Goal: Information Seeking & Learning: Learn about a topic

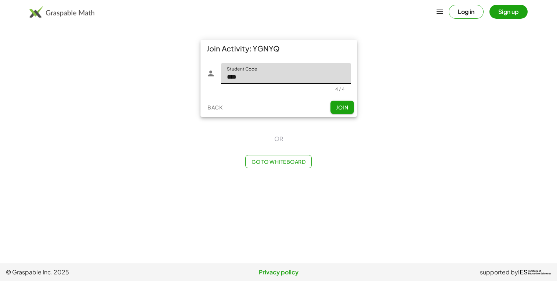
type input "****"
click at [342, 104] on span "Join" at bounding box center [342, 107] width 12 height 7
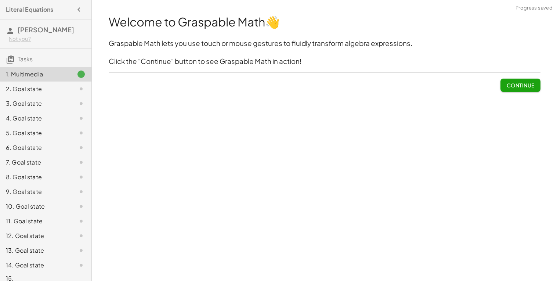
click at [511, 81] on button "Continue" at bounding box center [520, 85] width 40 height 13
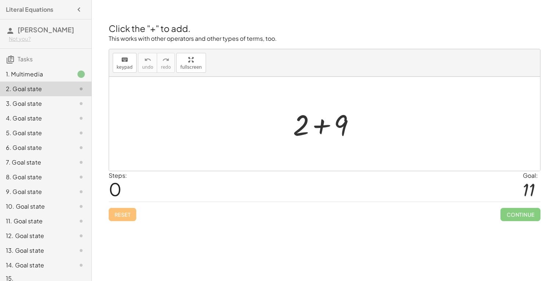
click at [371, 124] on div at bounding box center [324, 124] width 431 height 94
click at [119, 183] on span "0" at bounding box center [115, 189] width 13 height 22
click at [123, 61] on icon "keyboard" at bounding box center [124, 59] width 7 height 9
click at [212, 60] on div "keyboard keypad undo [PERSON_NAME] redo fullscreen" at bounding box center [324, 63] width 431 height 28
drag, startPoint x: 341, startPoint y: 125, endPoint x: 299, endPoint y: 127, distance: 41.9
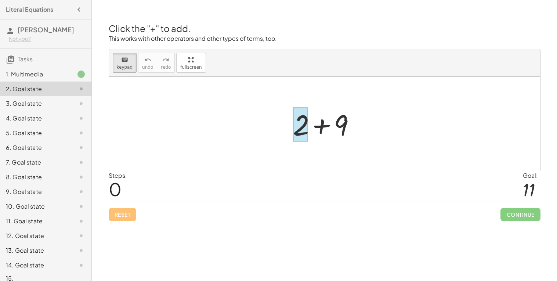
click at [299, 127] on div at bounding box center [300, 125] width 15 height 34
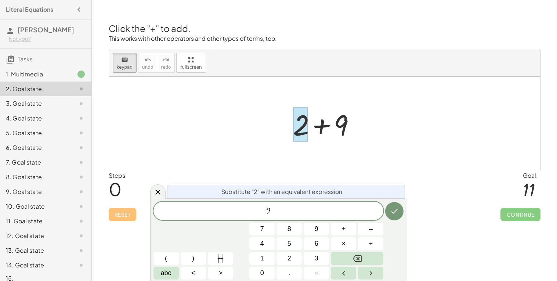
drag, startPoint x: 299, startPoint y: 127, endPoint x: 335, endPoint y: 126, distance: 36.3
click at [320, 124] on div "+ 2 + 9" at bounding box center [320, 124] width 0 height 0
click at [344, 129] on div at bounding box center [327, 124] width 76 height 38
click at [361, 127] on div at bounding box center [327, 124] width 76 height 38
click at [339, 109] on div at bounding box center [327, 124] width 76 height 38
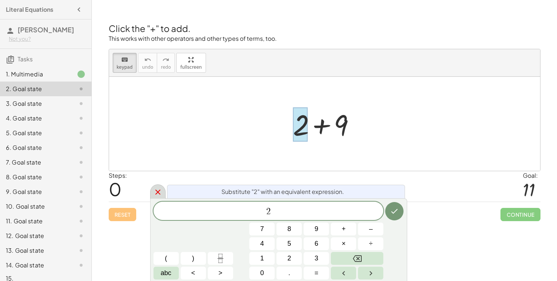
click at [157, 192] on icon at bounding box center [157, 191] width 5 height 5
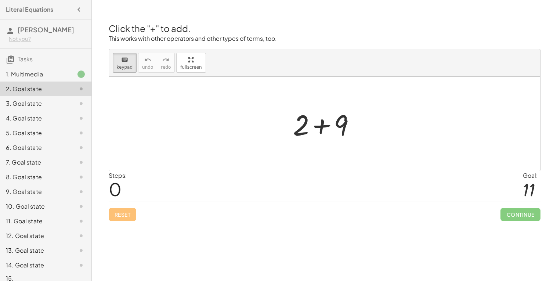
drag, startPoint x: 303, startPoint y: 127, endPoint x: 411, endPoint y: 131, distance: 107.2
click at [324, 128] on div at bounding box center [327, 125] width 41 height 33
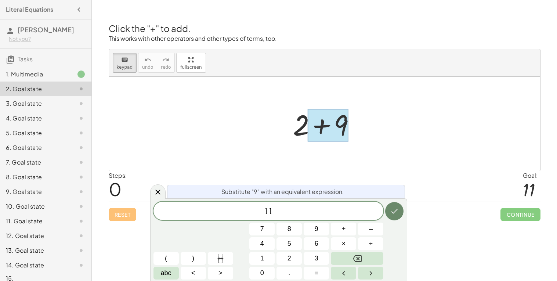
click at [397, 207] on icon "Done" at bounding box center [394, 211] width 9 height 9
click at [401, 214] on button "Done" at bounding box center [394, 211] width 18 height 18
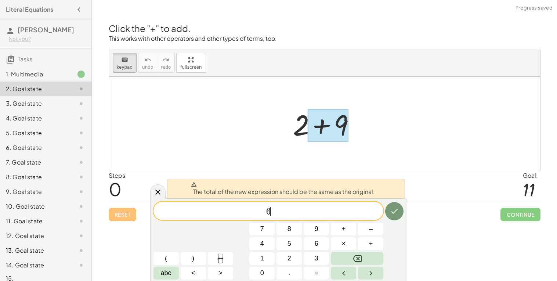
click at [295, 120] on div at bounding box center [327, 124] width 76 height 38
click at [294, 95] on div at bounding box center [324, 124] width 431 height 94
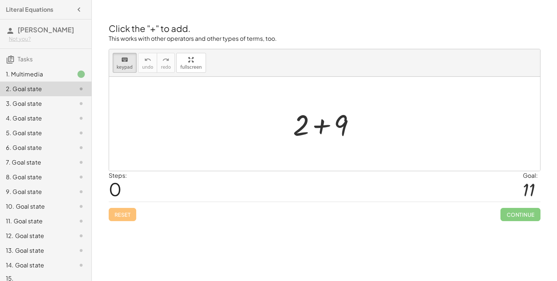
click at [260, 103] on div at bounding box center [324, 124] width 431 height 94
click at [321, 126] on div at bounding box center [327, 125] width 41 height 33
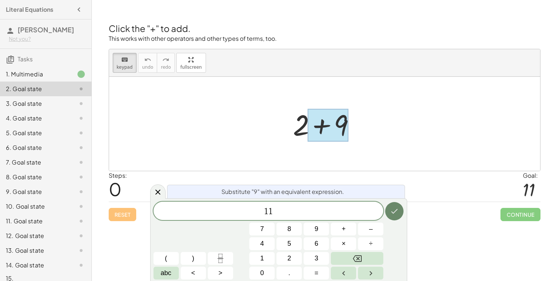
click at [394, 212] on icon "Done" at bounding box center [394, 211] width 9 height 9
click at [0, 0] on div "Click the "+" to add. This works with other operators and other types of terms,…" at bounding box center [0, 0] width 0 height 0
click at [154, 193] on icon at bounding box center [157, 191] width 9 height 9
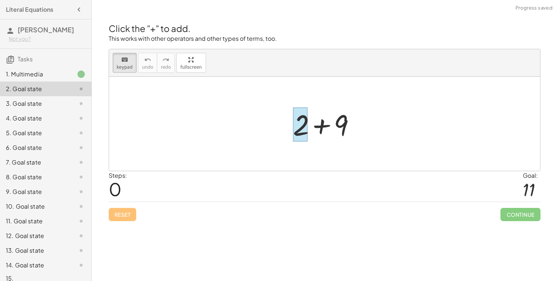
click at [306, 125] on div at bounding box center [300, 125] width 15 height 34
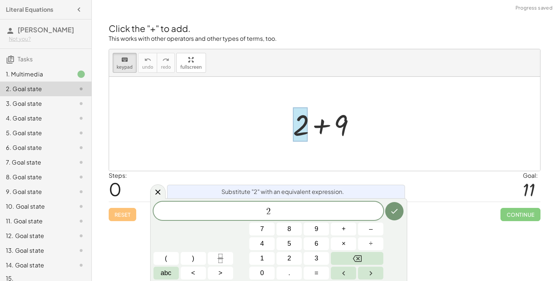
click at [344, 124] on div at bounding box center [327, 124] width 76 height 38
click at [299, 207] on span "2" at bounding box center [268, 211] width 230 height 10
click at [158, 195] on icon at bounding box center [157, 191] width 9 height 9
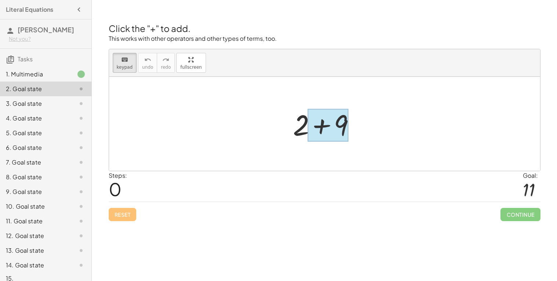
drag, startPoint x: 339, startPoint y: 111, endPoint x: 339, endPoint y: 132, distance: 21.7
drag, startPoint x: 295, startPoint y: 132, endPoint x: 242, endPoint y: 135, distance: 53.7
click at [240, 128] on div at bounding box center [324, 124] width 431 height 94
click at [44, 74] on div "1. Multimedia" at bounding box center [35, 74] width 59 height 9
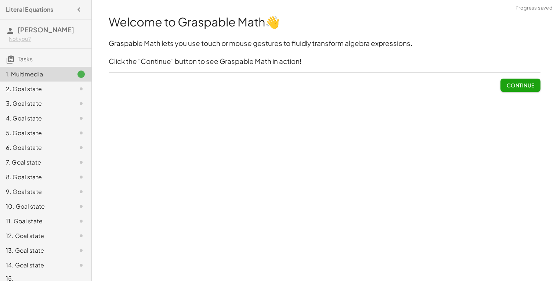
click at [502, 94] on div "Welcome to Graspable Math 👋 Graspable Math lets you use touch or mouse gestures…" at bounding box center [324, 52] width 440 height 87
click at [521, 73] on span "Continue" at bounding box center [520, 82] width 40 height 19
click at [515, 90] on button "Continue" at bounding box center [520, 85] width 40 height 13
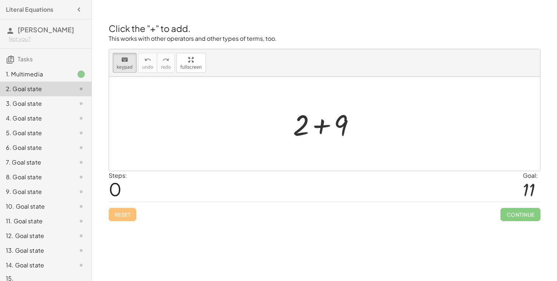
click at [385, 39] on p "This works with other operators and other types of terms, too." at bounding box center [324, 38] width 431 height 8
click at [271, 35] on p "This works with other operators and other types of terms, too." at bounding box center [324, 38] width 431 height 8
click at [318, 134] on div at bounding box center [327, 125] width 41 height 33
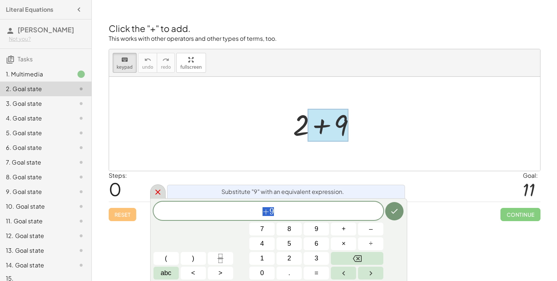
click at [153, 193] on icon at bounding box center [157, 191] width 9 height 9
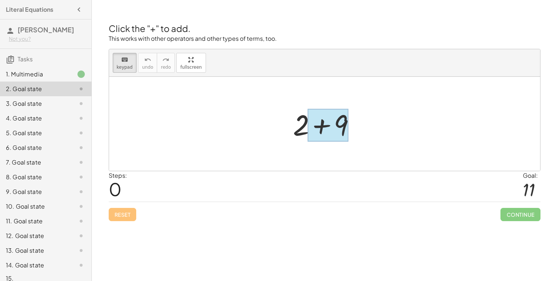
click at [315, 126] on div at bounding box center [327, 125] width 41 height 33
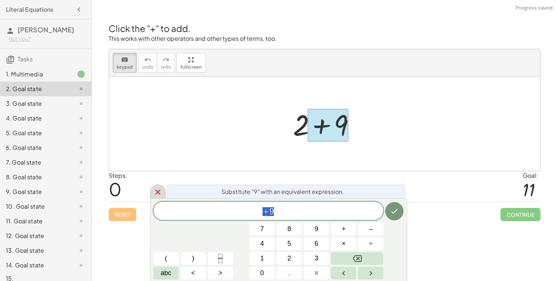
click at [153, 194] on icon at bounding box center [157, 191] width 9 height 9
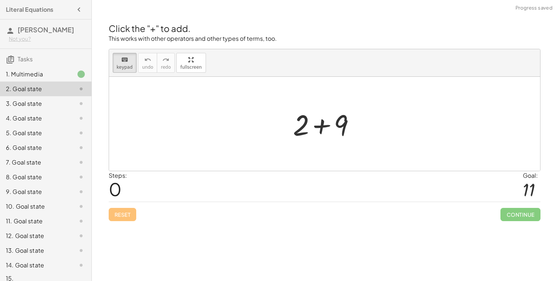
click at [305, 81] on div at bounding box center [324, 124] width 431 height 94
click at [317, 125] on div at bounding box center [327, 125] width 41 height 33
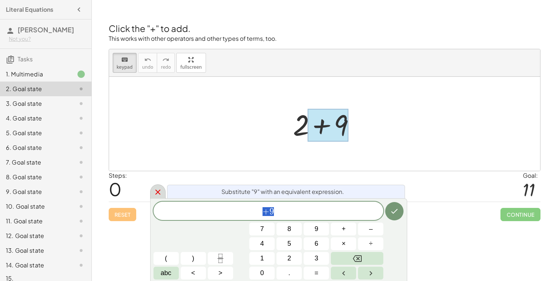
click at [154, 188] on icon at bounding box center [157, 191] width 9 height 9
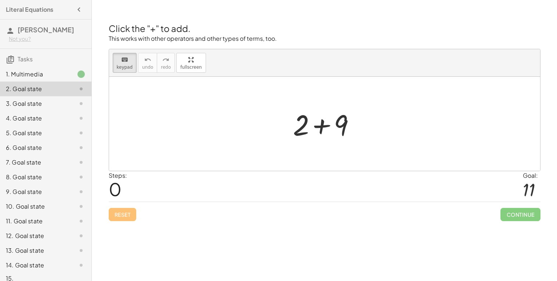
drag, startPoint x: 332, startPoint y: 129, endPoint x: 426, endPoint y: 145, distance: 95.2
click at [278, 117] on div at bounding box center [324, 124] width 431 height 94
click at [130, 207] on div "Reset Continue" at bounding box center [324, 210] width 431 height 19
click at [118, 215] on div "Reset Continue" at bounding box center [324, 210] width 431 height 19
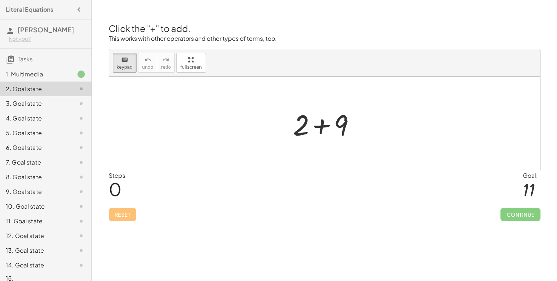
click at [118, 215] on div "Reset Continue" at bounding box center [324, 210] width 431 height 19
click at [320, 125] on div at bounding box center [327, 124] width 78 height 38
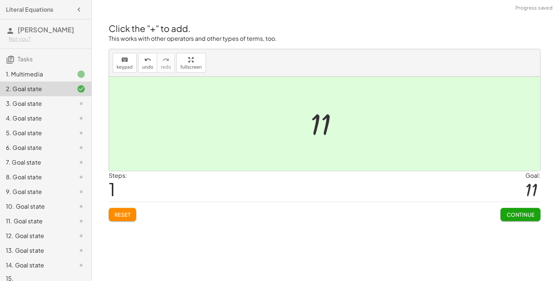
click at [526, 214] on span "Continue" at bounding box center [520, 214] width 28 height 7
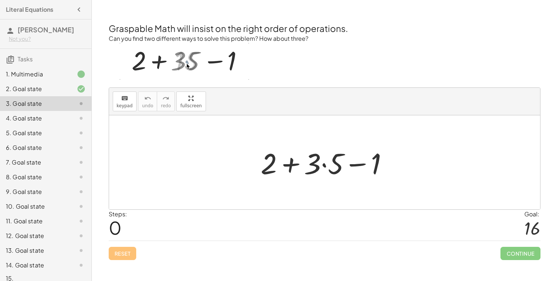
click at [323, 165] on div at bounding box center [327, 162] width 141 height 38
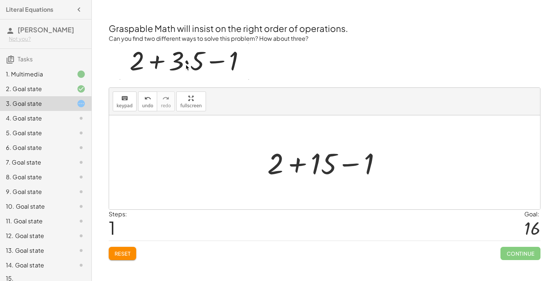
click at [299, 165] on div at bounding box center [326, 162] width 127 height 38
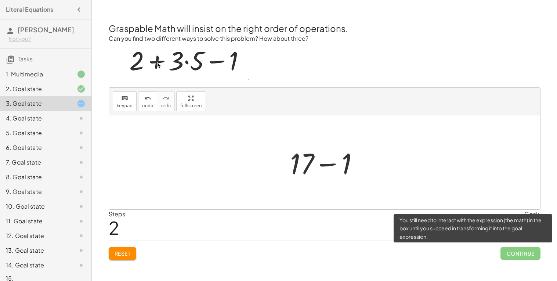
click at [518, 253] on span "Continue" at bounding box center [520, 253] width 40 height 13
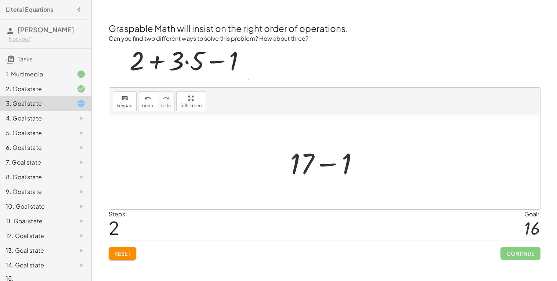
click at [327, 162] on div at bounding box center [327, 162] width 81 height 38
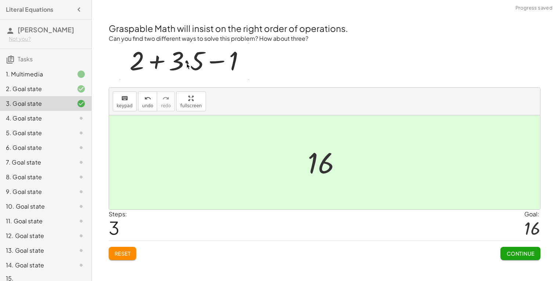
click at [528, 253] on span "Continue" at bounding box center [520, 253] width 28 height 7
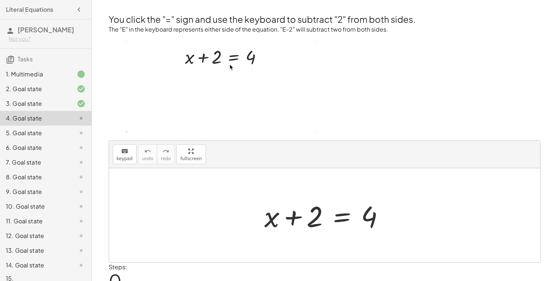
scroll to position [32, 0]
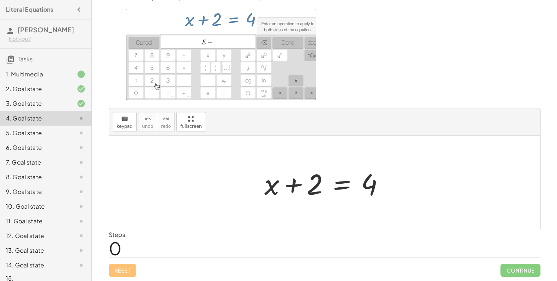
click at [295, 182] on div at bounding box center [326, 183] width 133 height 38
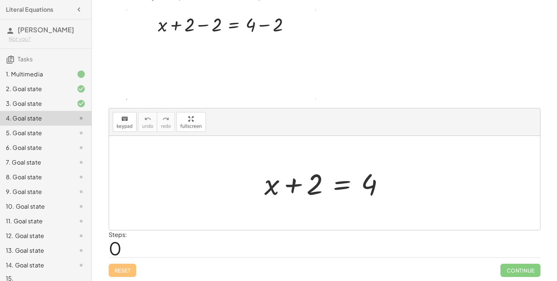
click at [343, 183] on div at bounding box center [326, 183] width 133 height 38
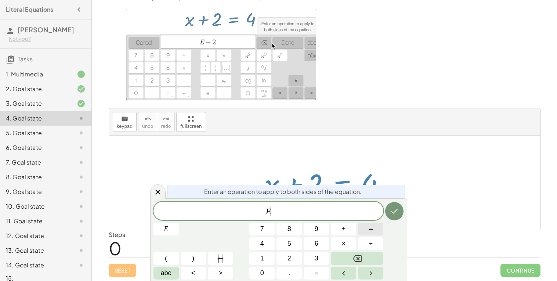
click at [369, 231] on span "–" at bounding box center [371, 229] width 4 height 10
click at [284, 254] on button "2" at bounding box center [288, 258] width 25 height 13
click at [391, 209] on icon "Done" at bounding box center [394, 211] width 9 height 9
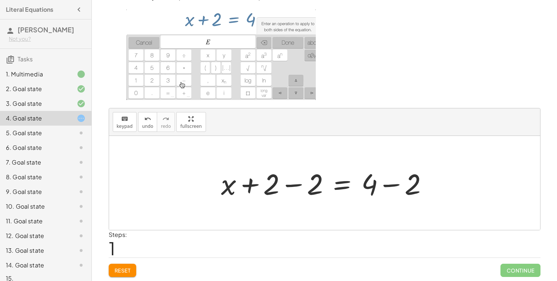
click at [225, 187] on div at bounding box center [327, 183] width 220 height 38
click at [297, 184] on div at bounding box center [327, 183] width 220 height 38
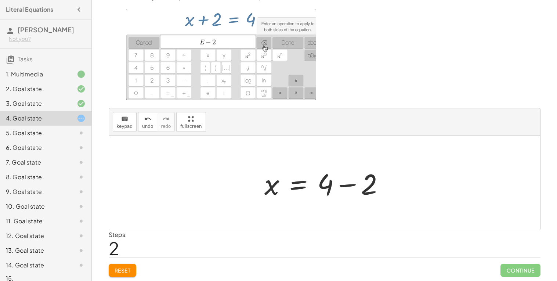
click at [290, 182] on div at bounding box center [326, 183] width 133 height 38
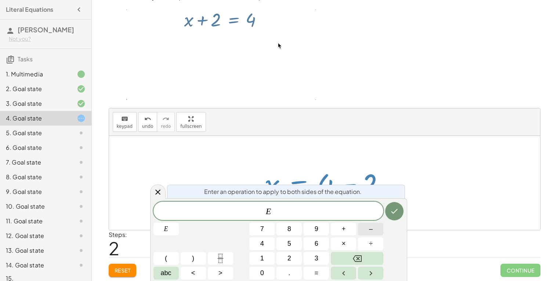
click at [371, 234] on button "–" at bounding box center [370, 228] width 25 height 13
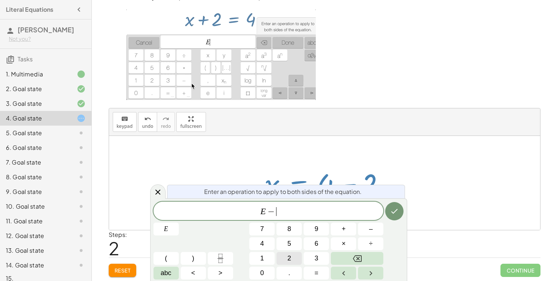
click at [288, 256] on span "2" at bounding box center [289, 258] width 4 height 10
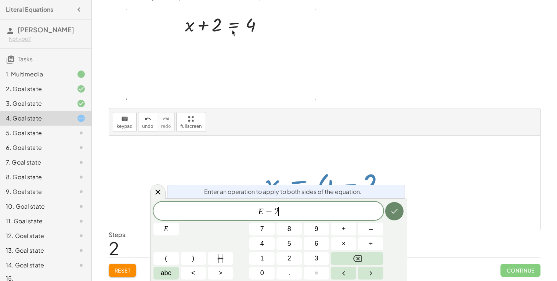
click at [388, 216] on button "Done" at bounding box center [394, 211] width 18 height 18
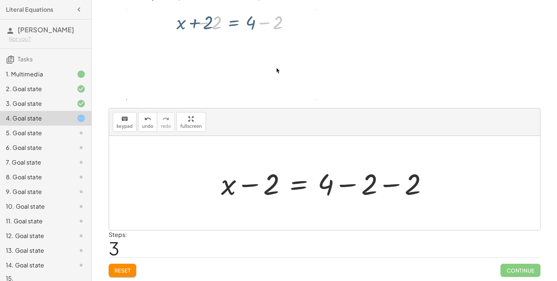
click at [298, 184] on div at bounding box center [327, 183] width 220 height 38
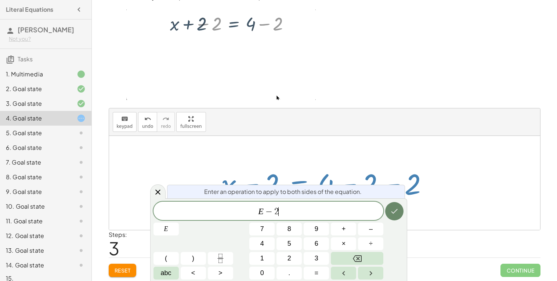
click at [392, 209] on icon "Done" at bounding box center [394, 211] width 9 height 9
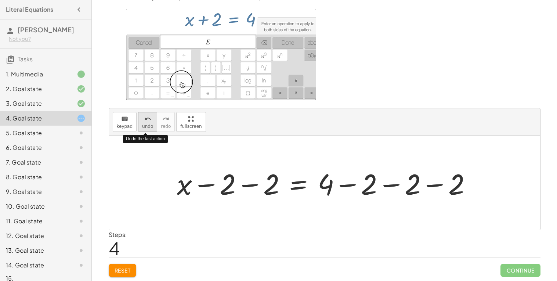
click at [145, 121] on icon "undo" at bounding box center [147, 118] width 7 height 9
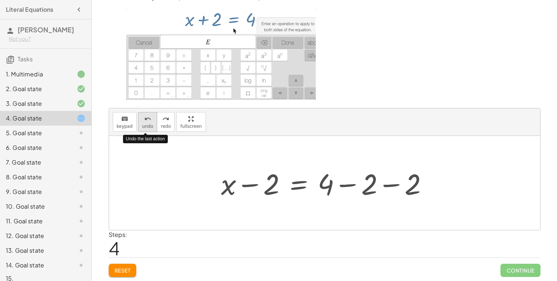
click at [145, 121] on icon "undo" at bounding box center [147, 118] width 7 height 9
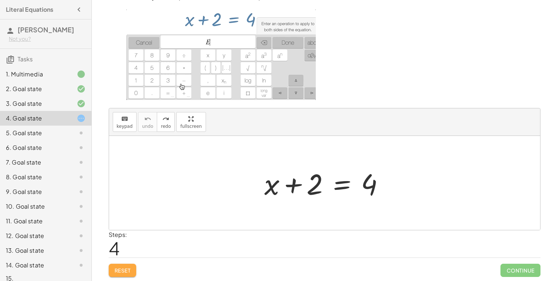
click at [120, 269] on span "Reset" at bounding box center [122, 270] width 16 height 7
click at [345, 189] on div at bounding box center [326, 183] width 133 height 38
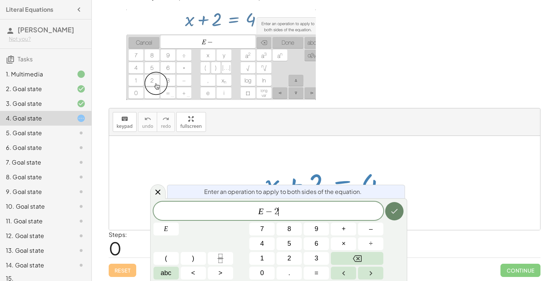
click at [391, 213] on icon "Done" at bounding box center [394, 211] width 9 height 9
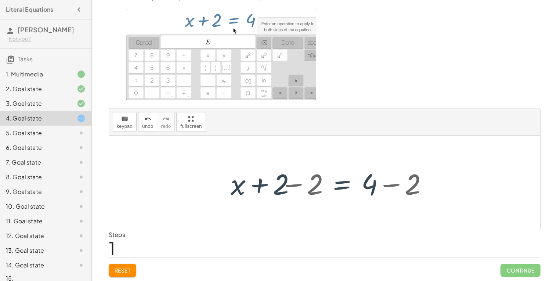
click at [391, 213] on div at bounding box center [324, 183] width 431 height 94
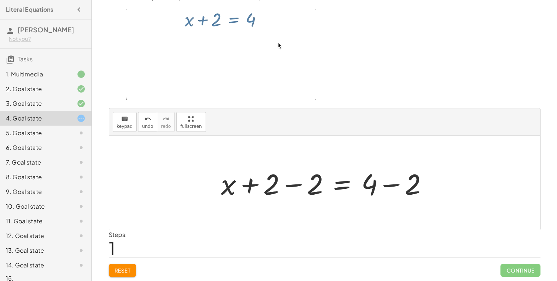
click at [227, 191] on div at bounding box center [327, 183] width 220 height 38
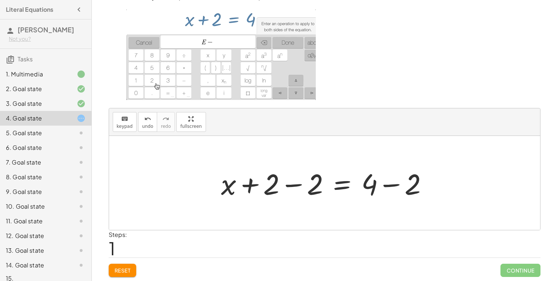
click at [340, 185] on div at bounding box center [327, 183] width 220 height 38
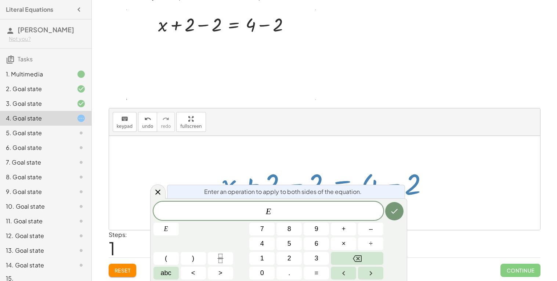
click at [410, 197] on div at bounding box center [327, 183] width 220 height 38
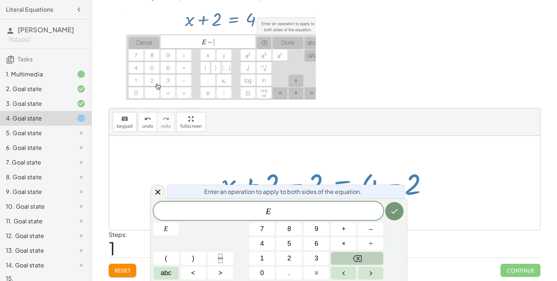
click at [358, 260] on icon "Backspace" at bounding box center [357, 258] width 9 height 9
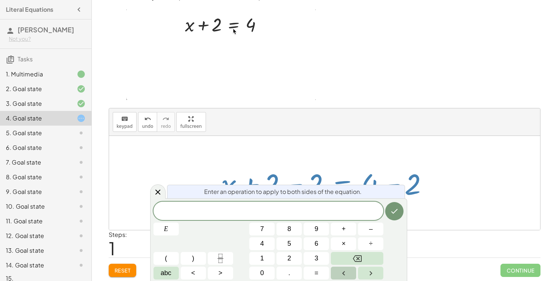
click at [348, 269] on button "Left arrow" at bounding box center [343, 272] width 25 height 13
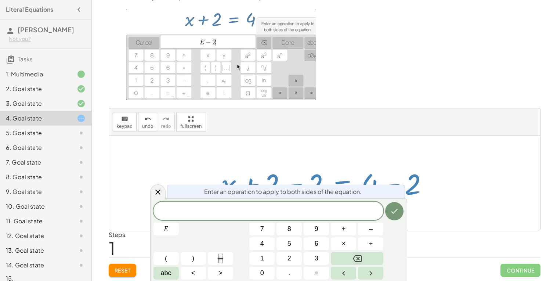
click at [444, 196] on div at bounding box center [324, 183] width 431 height 94
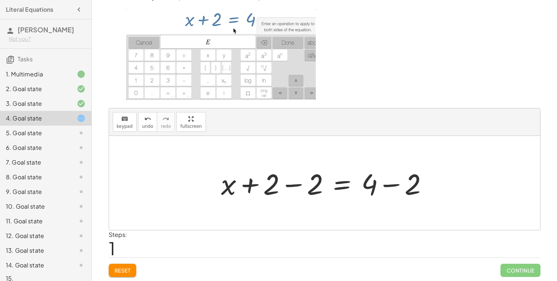
click at [413, 187] on div at bounding box center [327, 183] width 220 height 38
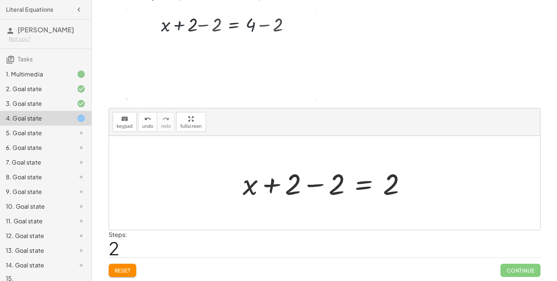
click at [339, 189] on div at bounding box center [327, 183] width 176 height 38
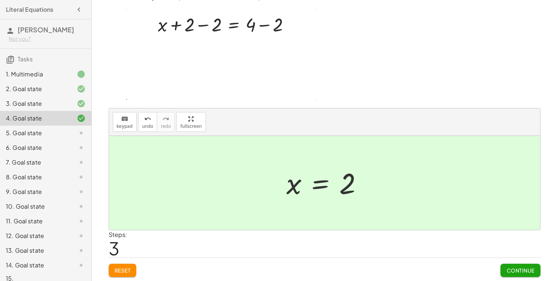
click at [525, 274] on button "Continue" at bounding box center [520, 269] width 40 height 13
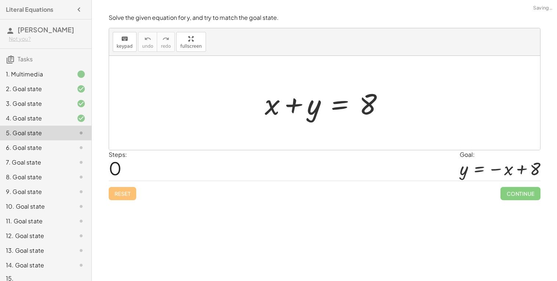
scroll to position [0, 0]
click at [316, 110] on div at bounding box center [327, 103] width 132 height 38
click at [339, 103] on div at bounding box center [327, 103] width 132 height 38
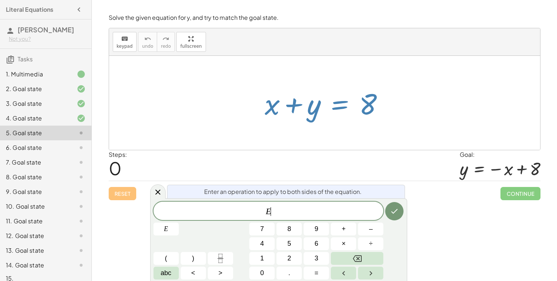
click at [302, 160] on div "Steps: 0 Goal: y = − x + 8" at bounding box center [324, 165] width 431 height 30
click at [349, 114] on div at bounding box center [327, 103] width 132 height 38
click at [286, 165] on div "Steps: 0 Goal: y = − x + 8" at bounding box center [324, 165] width 431 height 30
click at [344, 217] on div "E ​" at bounding box center [268, 210] width 230 height 18
click at [345, 224] on span "+" at bounding box center [344, 229] width 4 height 10
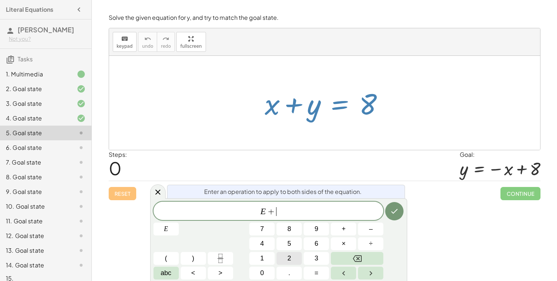
click at [289, 255] on span "2" at bounding box center [289, 258] width 4 height 10
click at [398, 209] on icon "Done" at bounding box center [394, 211] width 9 height 9
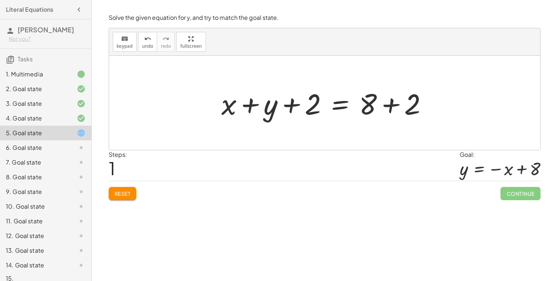
click at [247, 104] on div at bounding box center [327, 103] width 219 height 38
click at [231, 105] on div at bounding box center [327, 103] width 219 height 38
drag, startPoint x: 252, startPoint y: 105, endPoint x: 325, endPoint y: 108, distance: 73.1
click at [325, 108] on div at bounding box center [327, 103] width 219 height 38
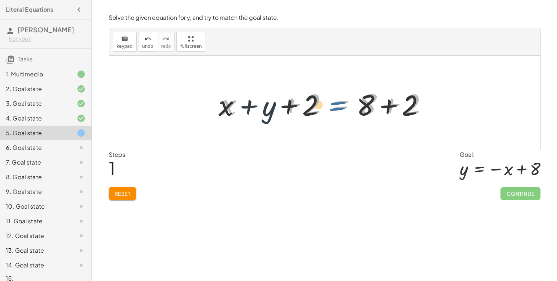
drag, startPoint x: 325, startPoint y: 108, endPoint x: 313, endPoint y: 112, distance: 12.8
click at [313, 112] on div at bounding box center [327, 103] width 219 height 38
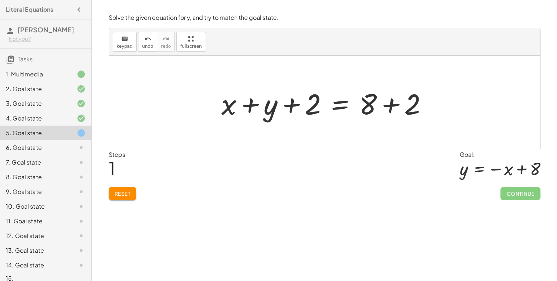
click at [125, 195] on span "Reset" at bounding box center [122, 193] width 16 height 7
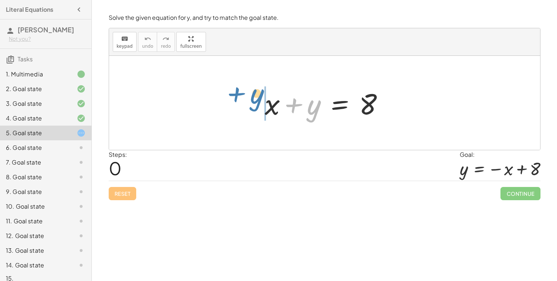
drag, startPoint x: 315, startPoint y: 102, endPoint x: 257, endPoint y: 92, distance: 58.9
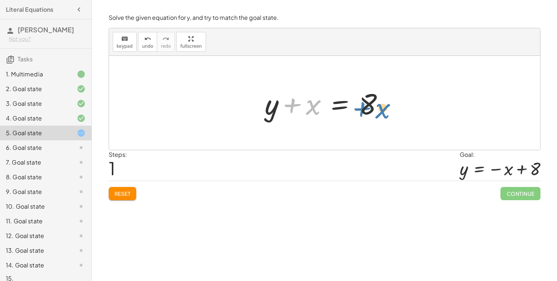
drag, startPoint x: 309, startPoint y: 103, endPoint x: 375, endPoint y: 107, distance: 66.2
click at [375, 107] on div at bounding box center [327, 103] width 132 height 38
click at [294, 101] on div at bounding box center [327, 103] width 132 height 38
click at [306, 105] on div at bounding box center [327, 103] width 132 height 38
click at [338, 102] on div at bounding box center [327, 103] width 132 height 38
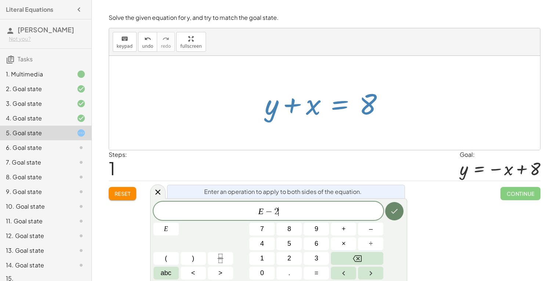
click at [393, 210] on icon "Done" at bounding box center [394, 211] width 9 height 9
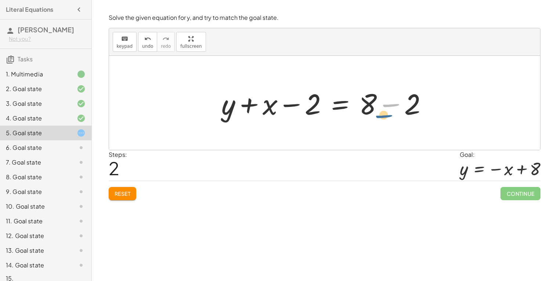
drag, startPoint x: 400, startPoint y: 100, endPoint x: 393, endPoint y: 111, distance: 12.8
click at [393, 111] on div at bounding box center [327, 103] width 219 height 38
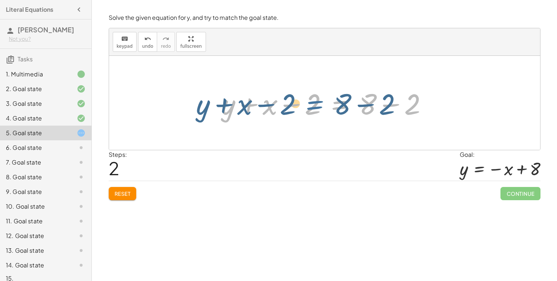
drag, startPoint x: 345, startPoint y: 108, endPoint x: 320, endPoint y: 108, distance: 25.0
click at [320, 108] on div at bounding box center [327, 103] width 219 height 38
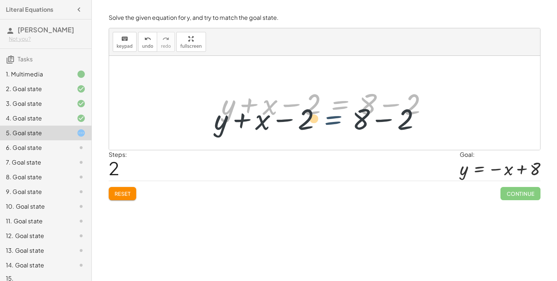
drag, startPoint x: 334, startPoint y: 102, endPoint x: 330, endPoint y: 116, distance: 14.1
click at [330, 116] on div at bounding box center [327, 103] width 219 height 38
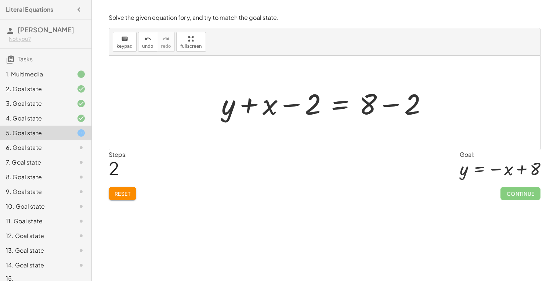
click at [330, 116] on div at bounding box center [327, 103] width 219 height 38
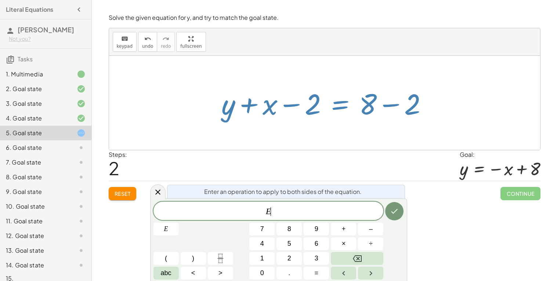
drag, startPoint x: 342, startPoint y: 99, endPoint x: 330, endPoint y: 114, distance: 18.6
click at [330, 114] on div at bounding box center [327, 103] width 219 height 38
click at [320, 117] on div at bounding box center [327, 103] width 219 height 38
click at [235, 163] on div "Steps: 2 Goal: y = − x + 8" at bounding box center [324, 165] width 431 height 30
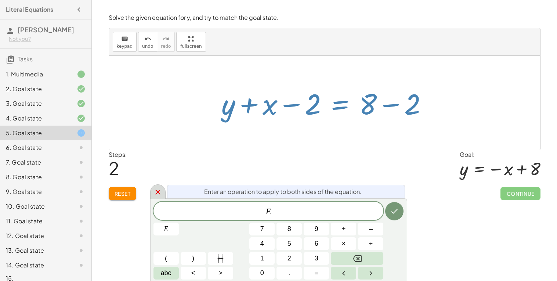
click at [161, 192] on icon at bounding box center [157, 191] width 9 height 9
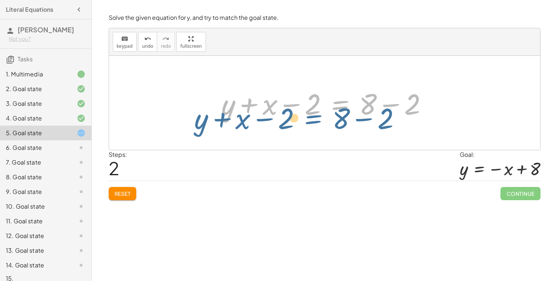
drag, startPoint x: 338, startPoint y: 105, endPoint x: 311, endPoint y: 119, distance: 29.9
click at [311, 119] on div at bounding box center [327, 103] width 219 height 38
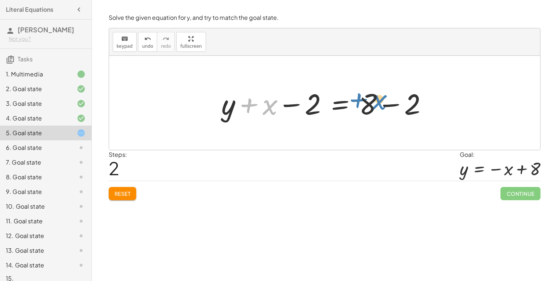
drag, startPoint x: 269, startPoint y: 108, endPoint x: 378, endPoint y: 102, distance: 109.5
click at [378, 102] on div at bounding box center [327, 103] width 219 height 38
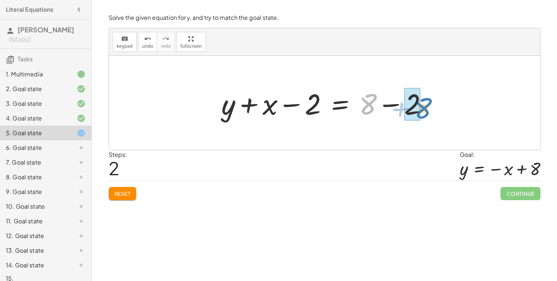
drag, startPoint x: 366, startPoint y: 104, endPoint x: 419, endPoint y: 108, distance: 53.0
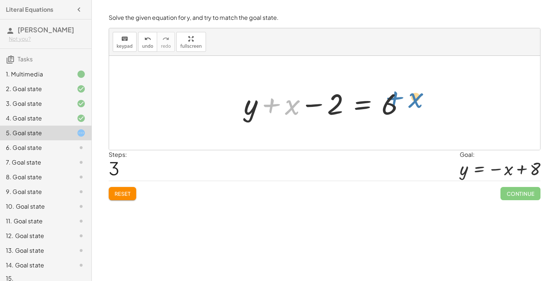
drag, startPoint x: 288, startPoint y: 106, endPoint x: 412, endPoint y: 100, distance: 124.2
click at [412, 100] on div at bounding box center [327, 103] width 174 height 38
click at [123, 196] on span "Reset" at bounding box center [122, 193] width 16 height 7
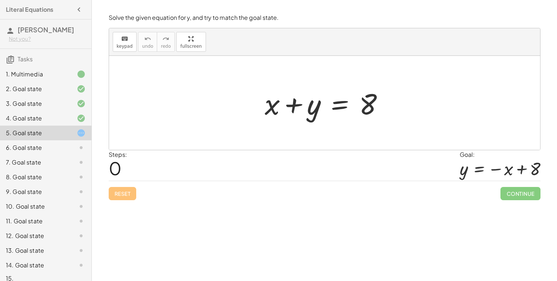
click at [295, 103] on div at bounding box center [327, 103] width 132 height 38
click at [343, 105] on div at bounding box center [327, 103] width 132 height 38
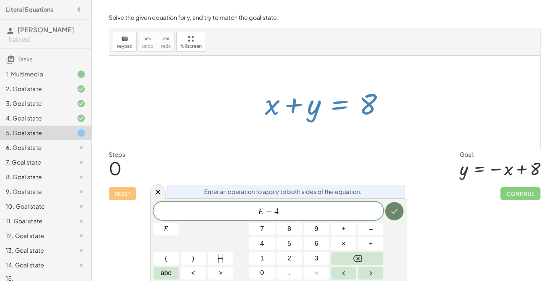
click at [394, 207] on icon "Done" at bounding box center [394, 211] width 9 height 9
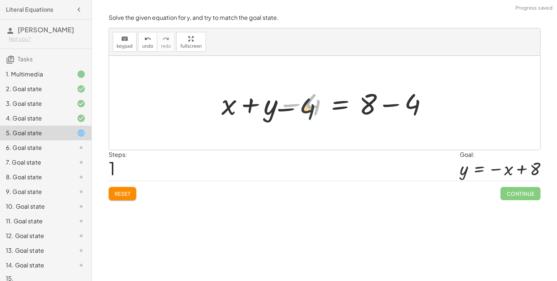
drag, startPoint x: 314, startPoint y: 109, endPoint x: 269, endPoint y: 139, distance: 53.7
click at [269, 139] on div "+ x + y = 8 − 4 + x + y = 8 − 4 + − 4" at bounding box center [324, 103] width 431 height 94
click at [123, 190] on button "Reset" at bounding box center [123, 193] width 28 height 13
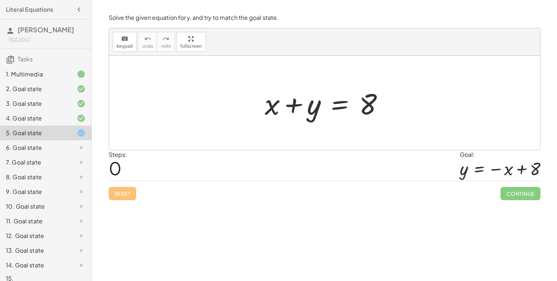
click at [56, 145] on div "6. Goal state" at bounding box center [35, 147] width 59 height 9
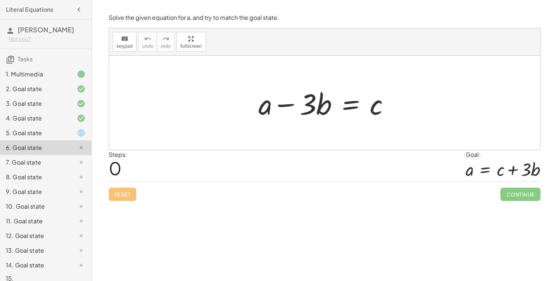
click at [284, 101] on div at bounding box center [327, 103] width 145 height 38
click at [21, 130] on div "5. Goal state" at bounding box center [35, 132] width 59 height 9
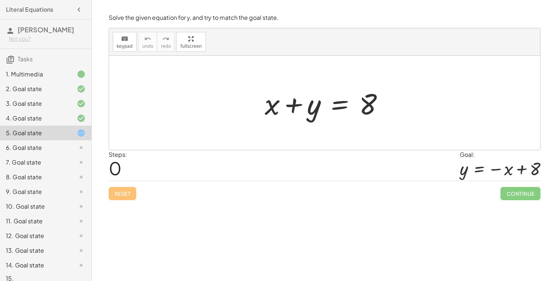
click at [313, 110] on div at bounding box center [327, 103] width 132 height 38
click at [45, 145] on div "6. Goal state" at bounding box center [35, 147] width 59 height 9
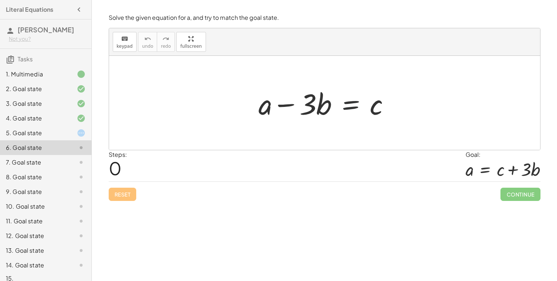
click at [347, 100] on div at bounding box center [327, 103] width 145 height 38
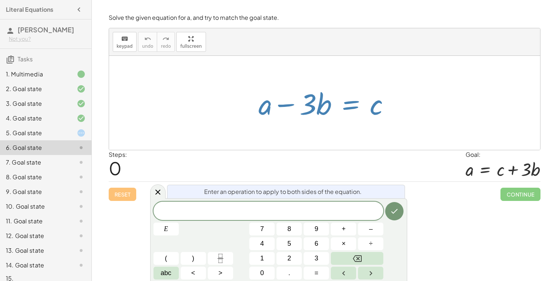
click at [69, 155] on div "5. Goal state" at bounding box center [45, 162] width 91 height 15
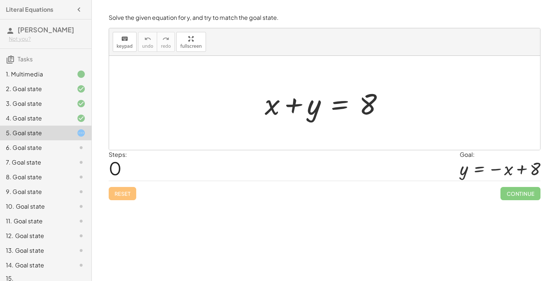
click at [556, 110] on div "Welcome to Graspable Math 👋 Graspable Math lets you use touch or mouse gestures…" at bounding box center [324, 140] width 465 height 281
click at [556, 238] on div "Welcome to Graspable Math 👋 Graspable Math lets you use touch or mouse gestures…" at bounding box center [324, 140] width 465 height 281
click at [526, 113] on div at bounding box center [324, 103] width 431 height 94
